Goal: Task Accomplishment & Management: Use online tool/utility

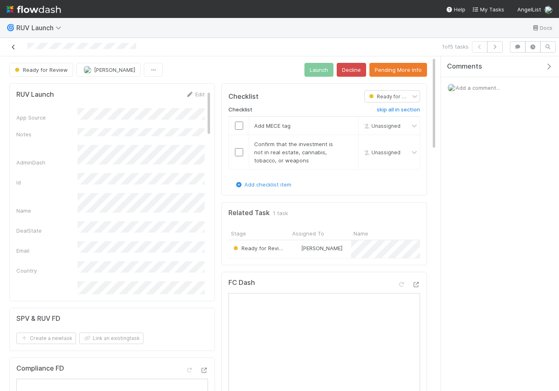
click at [15, 47] on icon at bounding box center [13, 47] width 8 height 5
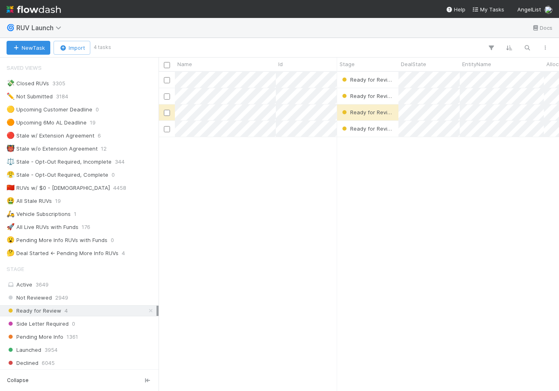
scroll to position [319, 400]
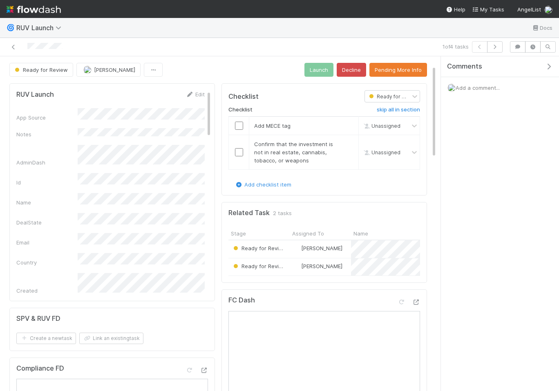
scroll to position [33, 0]
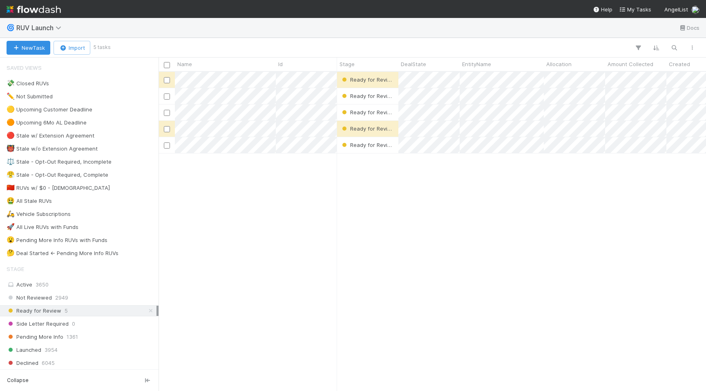
scroll to position [0, 0]
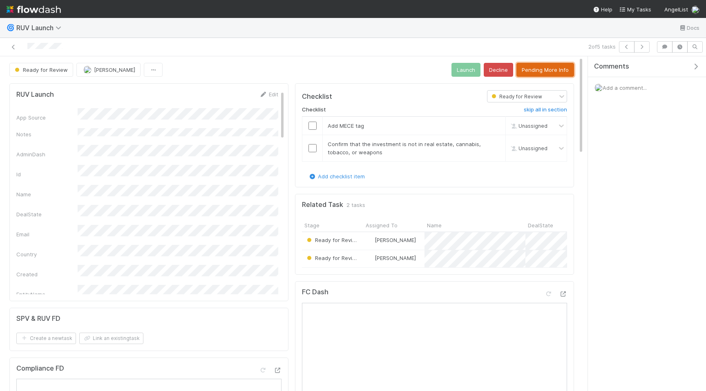
click at [535, 73] on button "Pending More Info" at bounding box center [545, 70] width 58 height 14
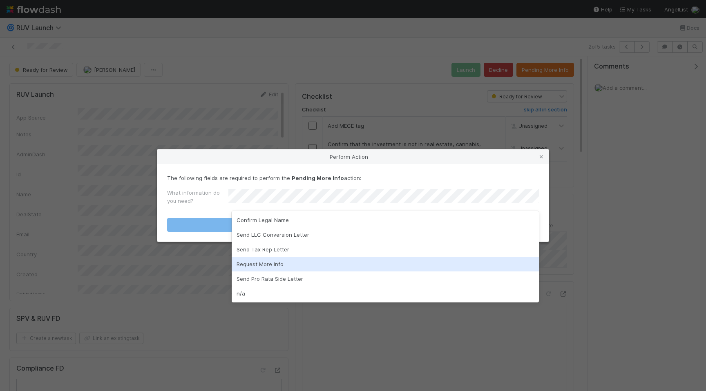
click at [315, 267] on div "Request More Info" at bounding box center [385, 264] width 307 height 15
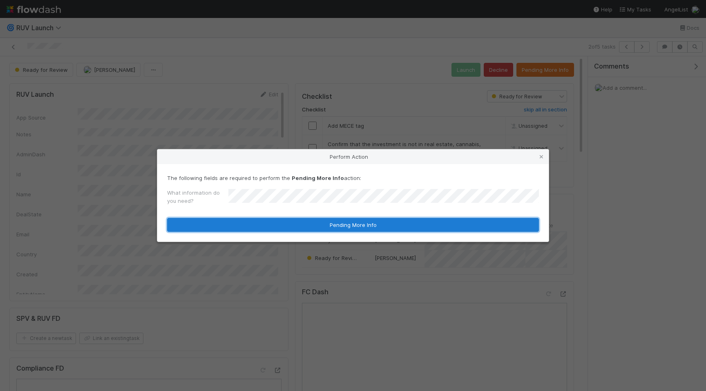
click at [330, 227] on button "Pending More Info" at bounding box center [353, 225] width 372 height 14
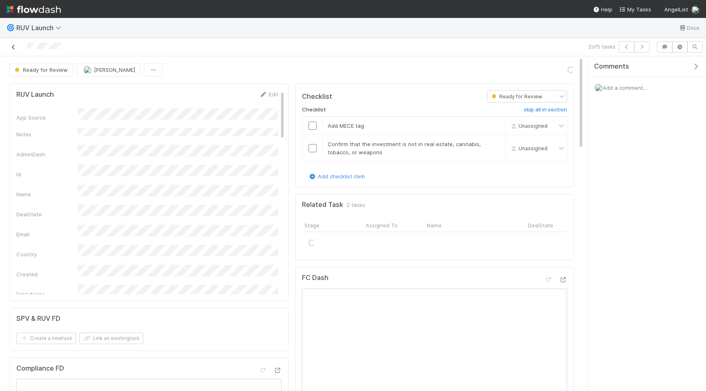
click at [15, 51] on link at bounding box center [13, 47] width 8 height 8
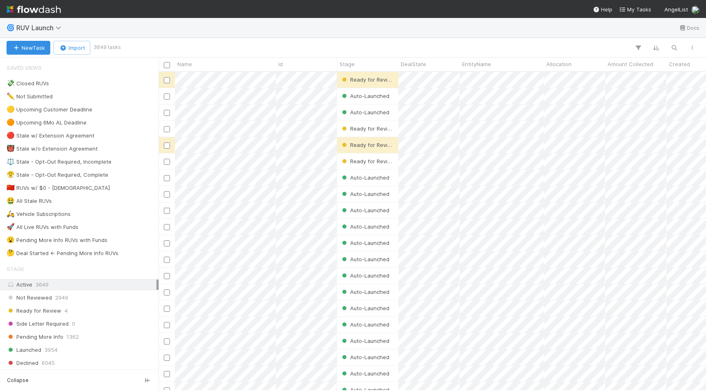
scroll to position [319, 547]
click at [104, 315] on div "Ready for Review 4" at bounding box center [82, 311] width 150 height 10
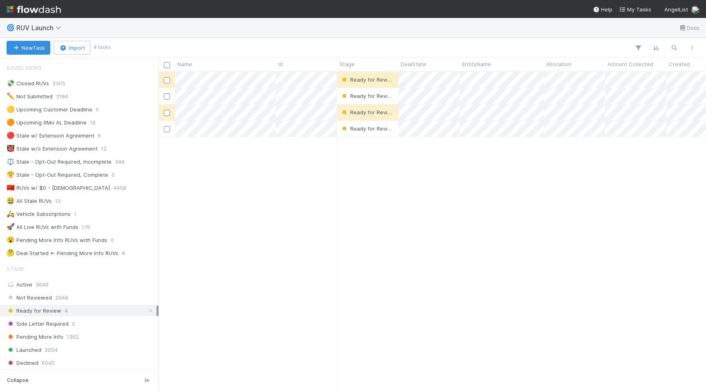
scroll to position [319, 547]
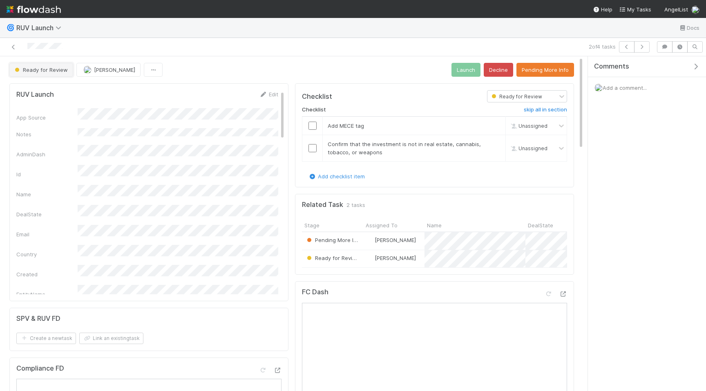
click at [53, 71] on span "Ready for Review" at bounding box center [40, 70] width 55 height 7
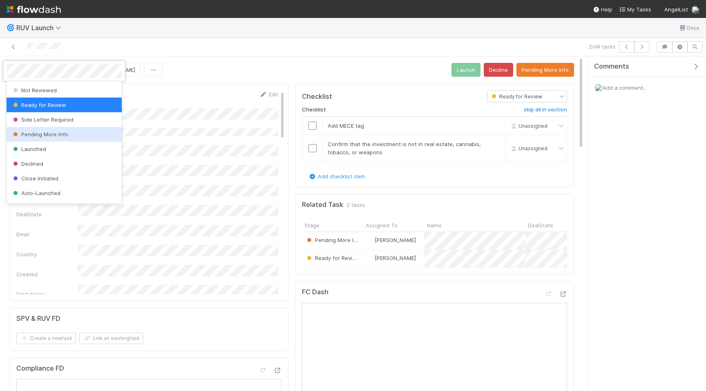
click at [86, 129] on div "Pending More Info" at bounding box center [64, 134] width 115 height 15
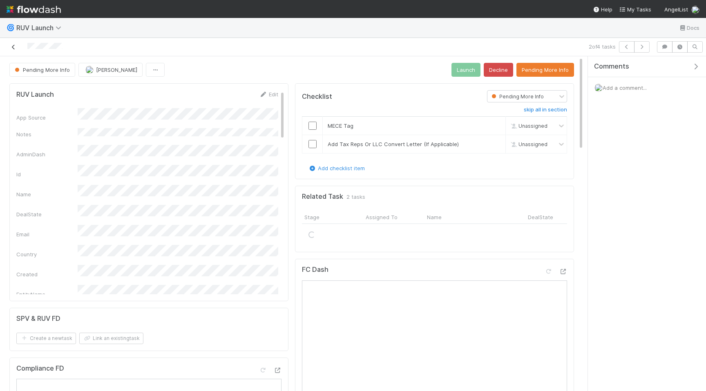
click at [13, 46] on icon at bounding box center [13, 47] width 8 height 5
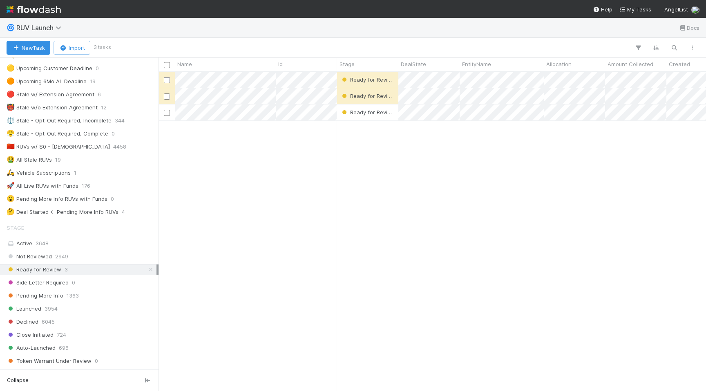
scroll to position [47, 0]
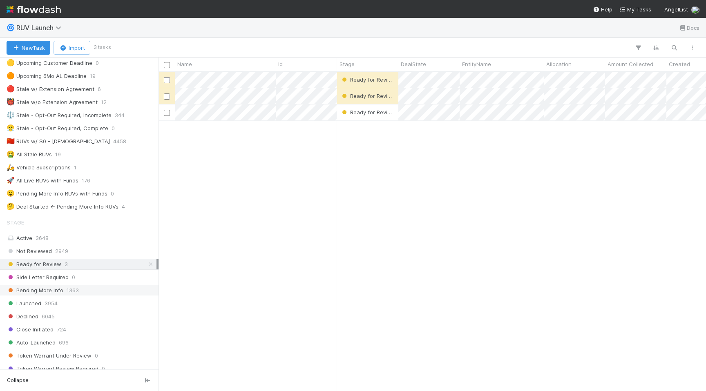
click at [122, 294] on div "Pending More Info 1363" at bounding box center [82, 291] width 150 height 10
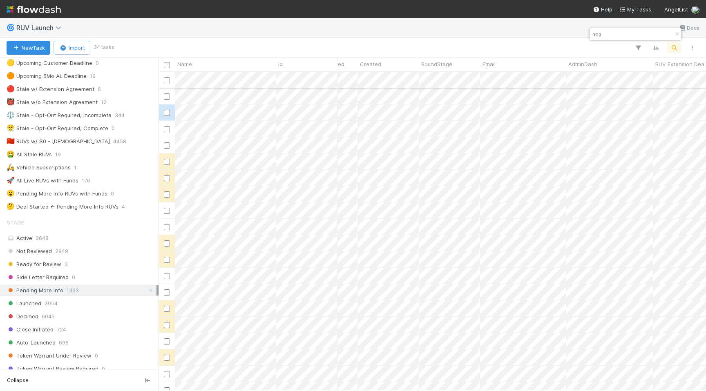
type input "hea"
click at [121, 266] on div "Ready for Review 3" at bounding box center [82, 264] width 150 height 10
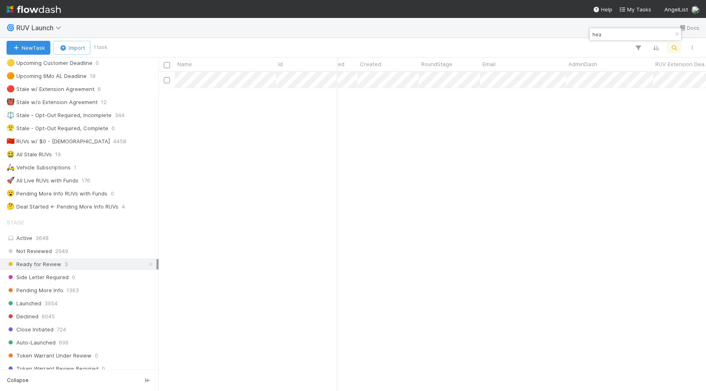
scroll to position [319, 547]
click at [676, 33] on icon "button" at bounding box center [677, 34] width 8 height 5
click at [120, 264] on div "Ready for Review 3" at bounding box center [82, 264] width 150 height 10
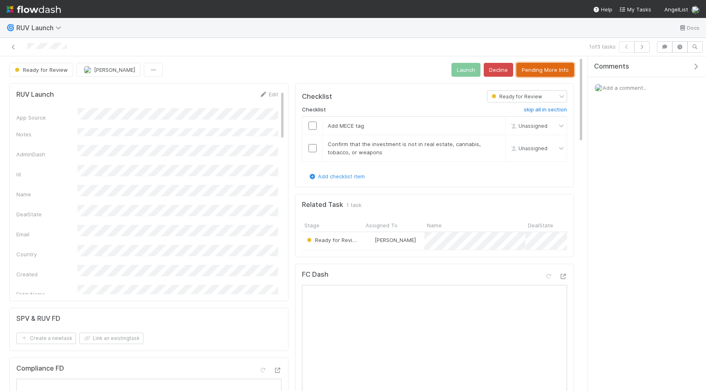
click at [542, 72] on button "Pending More Info" at bounding box center [545, 70] width 58 height 14
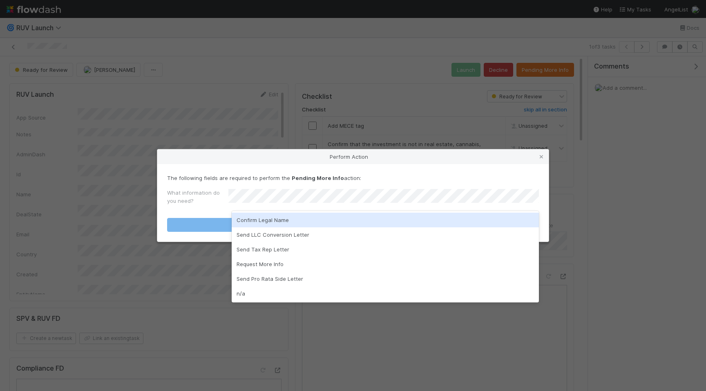
click at [336, 224] on div "Confirm Legal Name" at bounding box center [385, 220] width 307 height 15
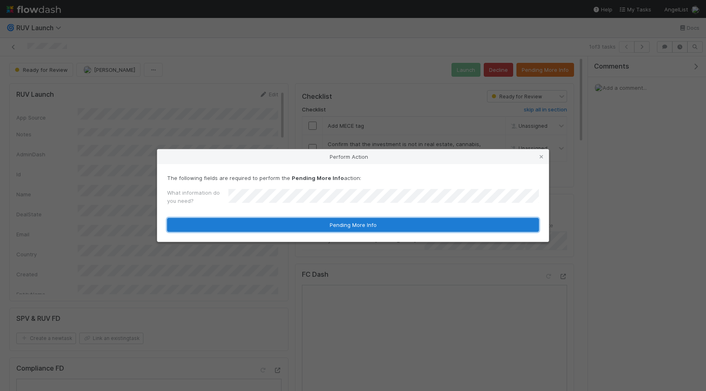
click at [341, 224] on button "Pending More Info" at bounding box center [353, 225] width 372 height 14
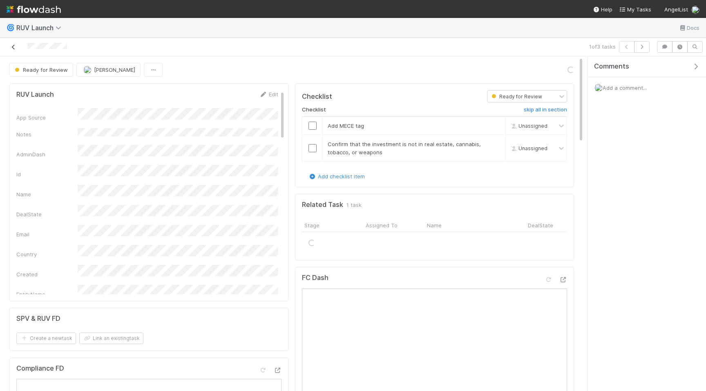
click at [13, 47] on icon at bounding box center [13, 47] width 8 height 5
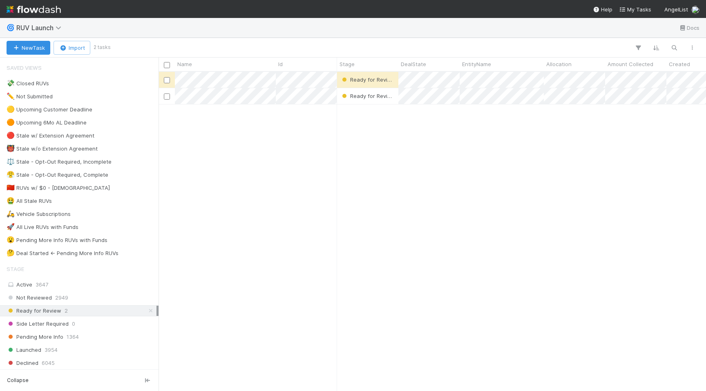
scroll to position [319, 547]
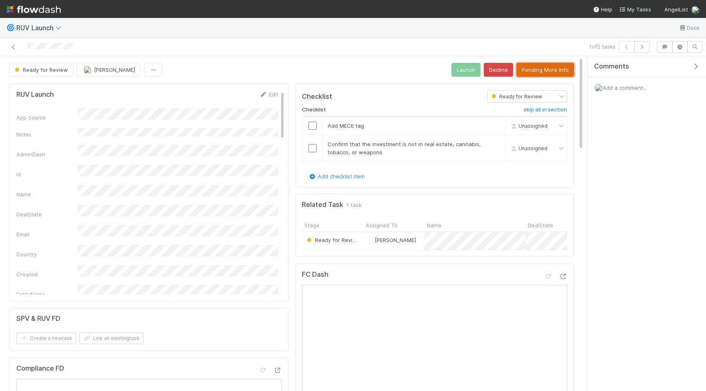
click at [542, 68] on button "Pending More Info" at bounding box center [545, 70] width 58 height 14
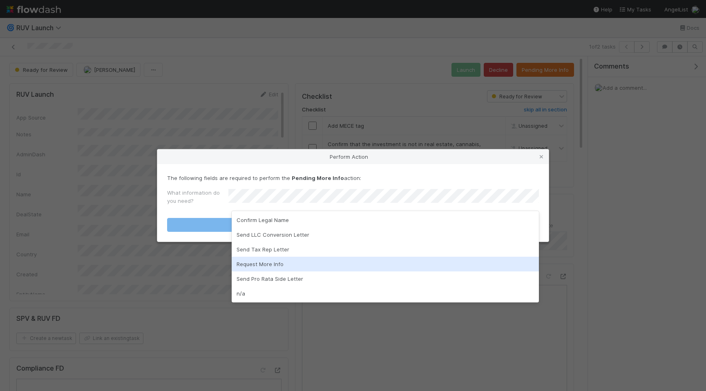
click at [356, 263] on div "Request More Info" at bounding box center [385, 264] width 307 height 15
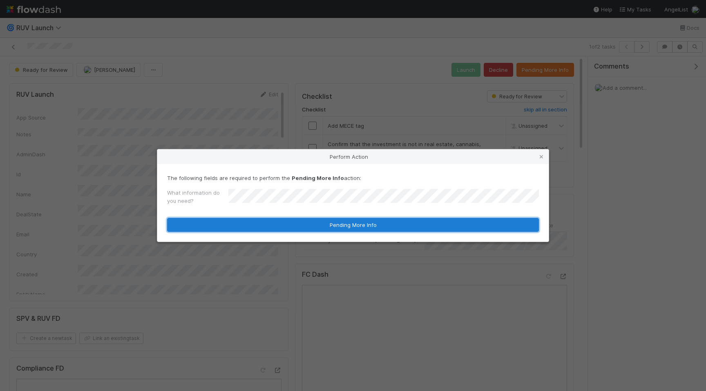
click at [366, 224] on button "Pending More Info" at bounding box center [353, 225] width 372 height 14
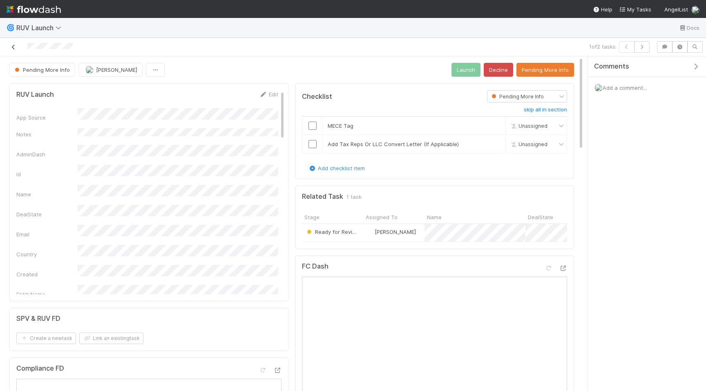
click at [14, 47] on icon at bounding box center [13, 47] width 8 height 5
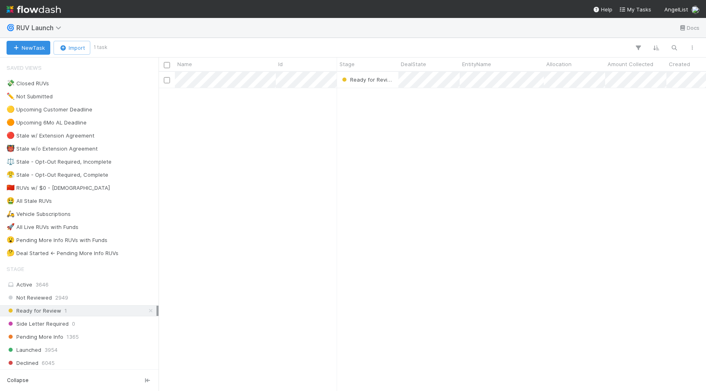
scroll to position [319, 547]
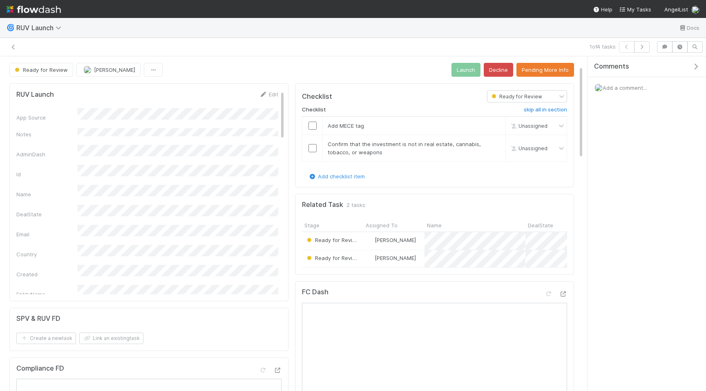
scroll to position [33, 0]
